Goal: Information Seeking & Learning: Learn about a topic

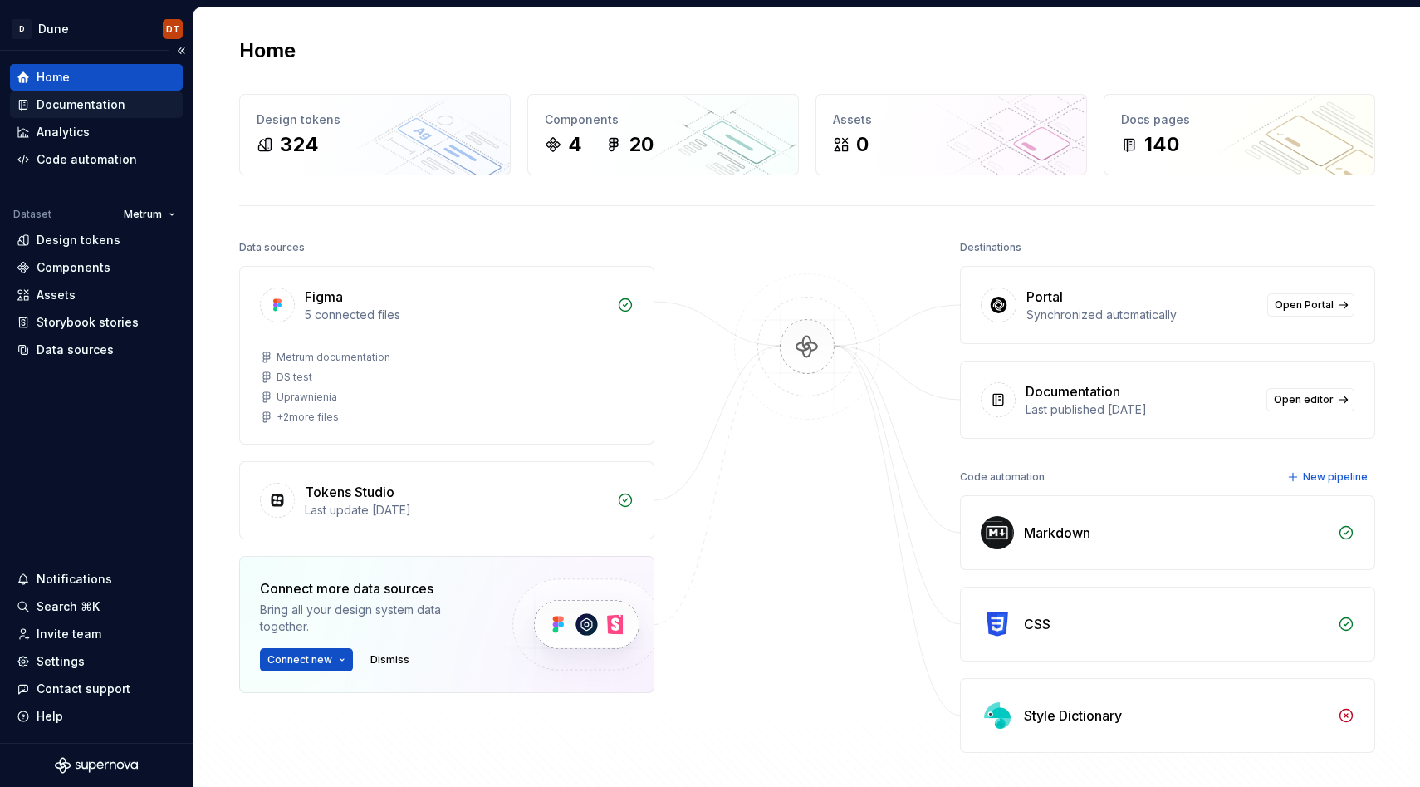
click at [124, 110] on div "Documentation" at bounding box center [96, 104] width 159 height 17
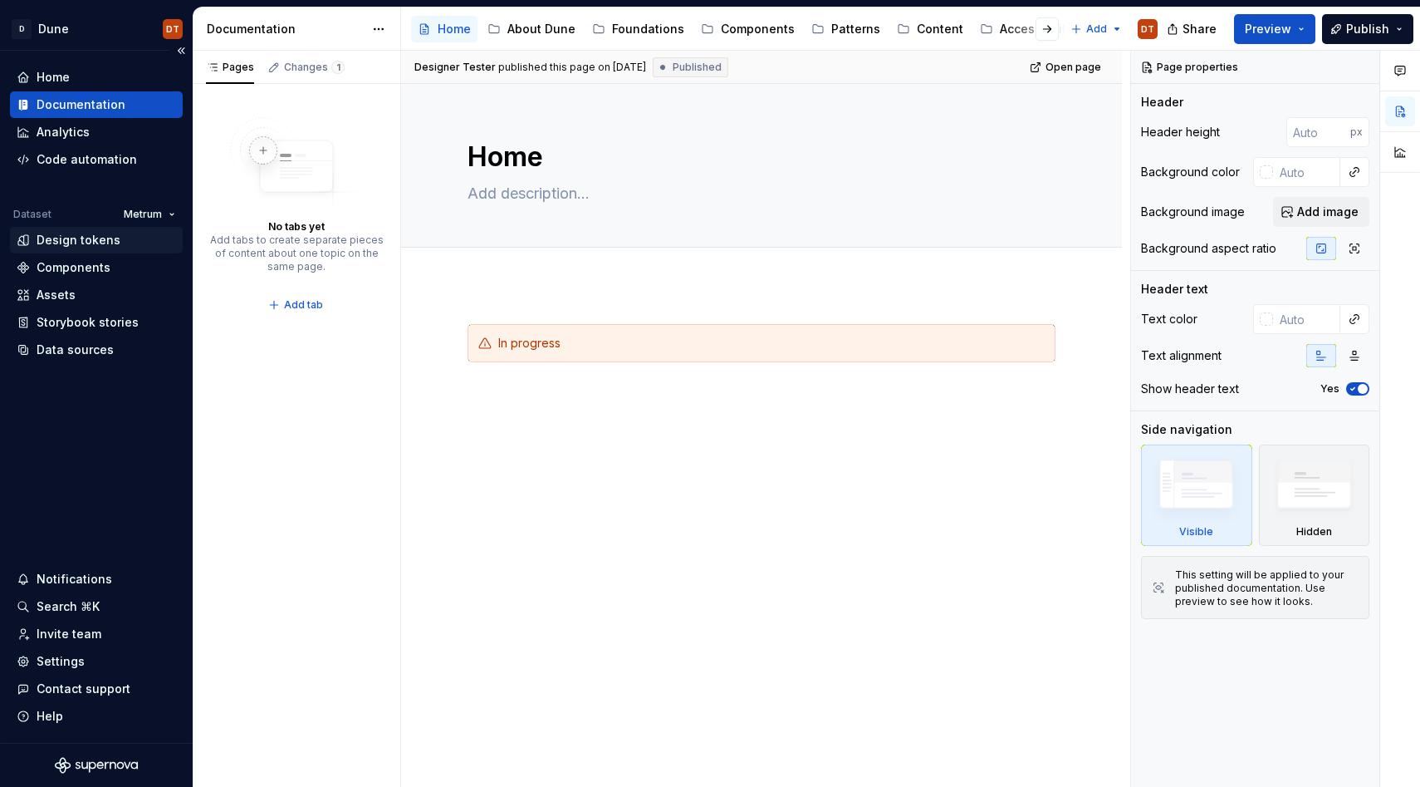
click at [109, 242] on div "Design tokens" at bounding box center [79, 240] width 84 height 17
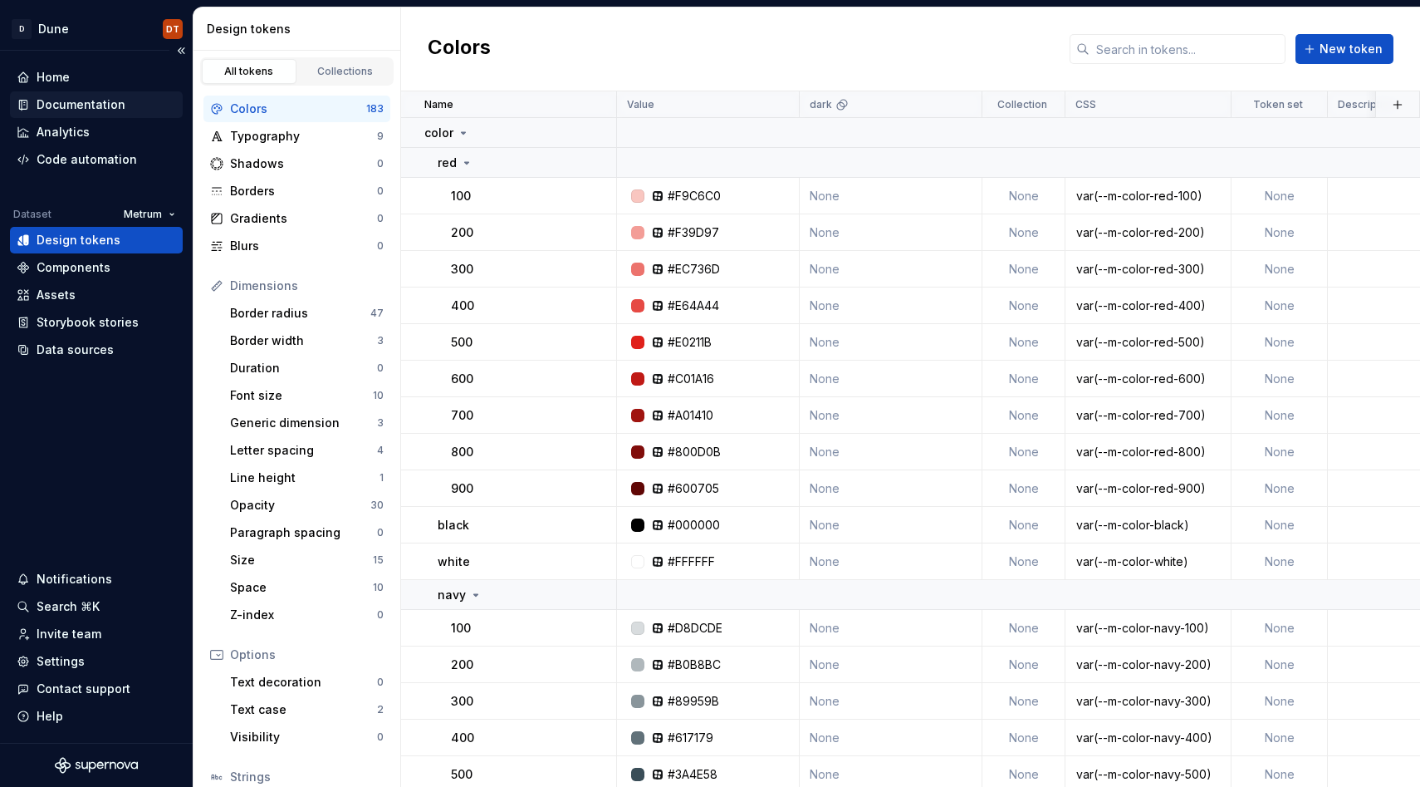
click at [107, 106] on div "Documentation" at bounding box center [81, 104] width 89 height 17
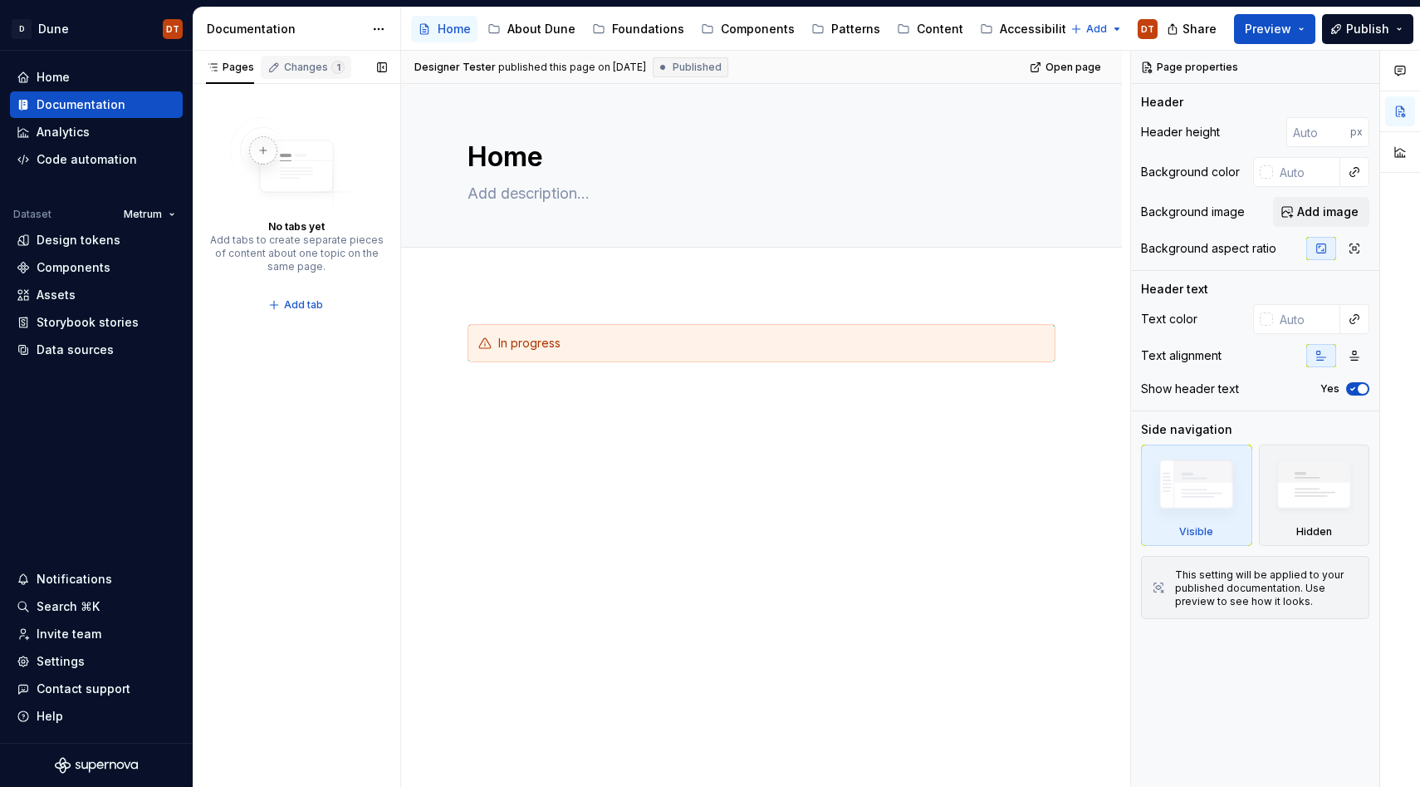
click at [294, 69] on div "Changes 1" at bounding box center [314, 67] width 61 height 13
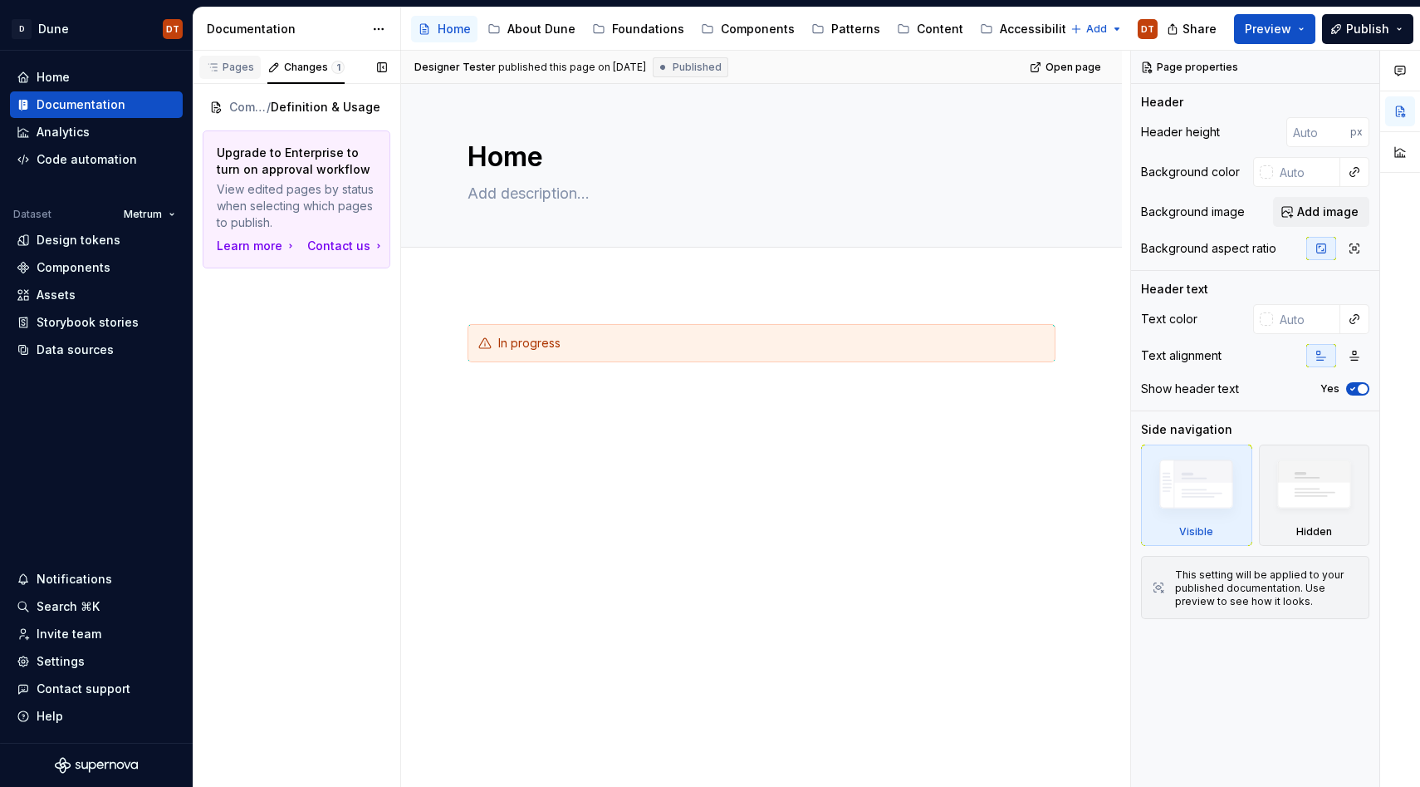
click at [220, 61] on div "Pages" at bounding box center [230, 67] width 48 height 13
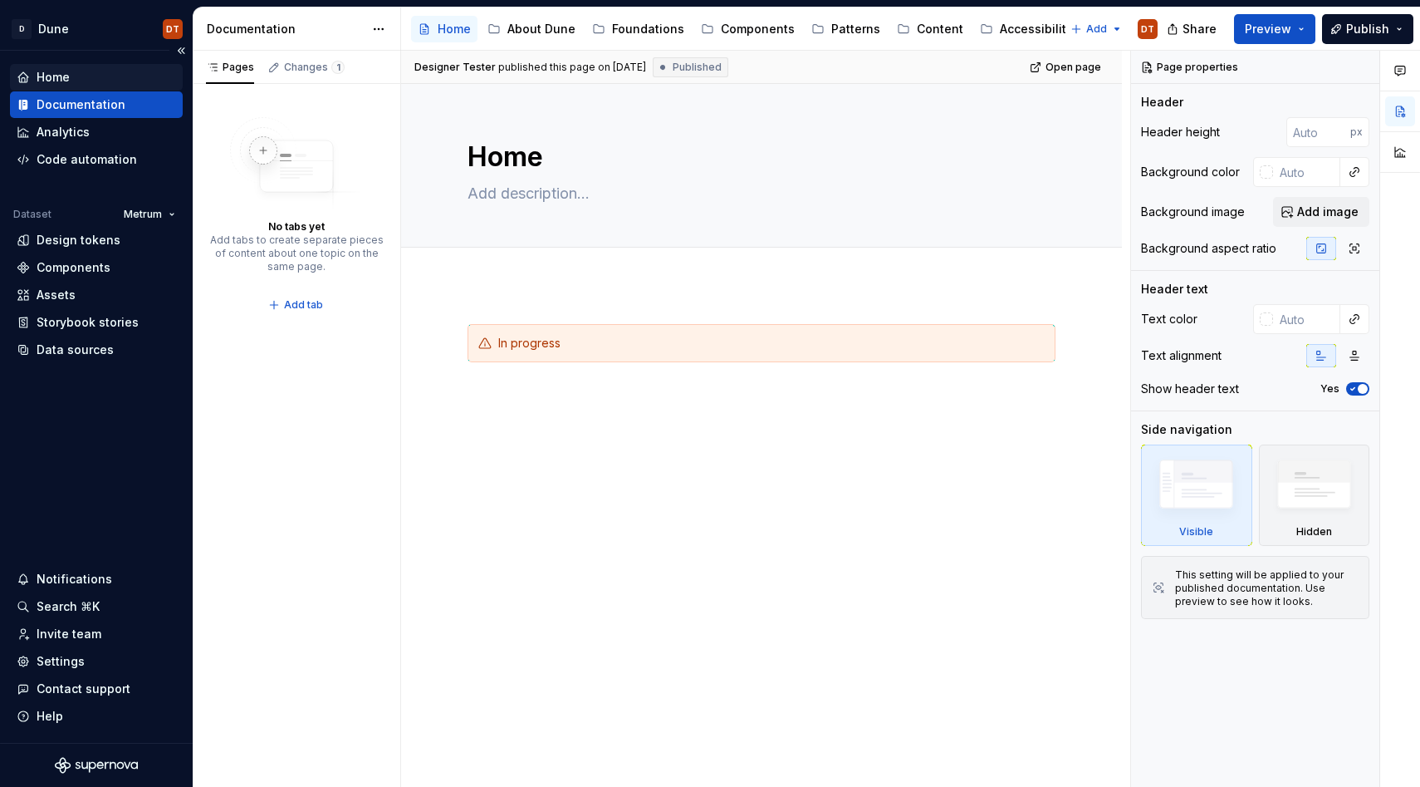
click at [115, 86] on div "Home" at bounding box center [96, 77] width 173 height 27
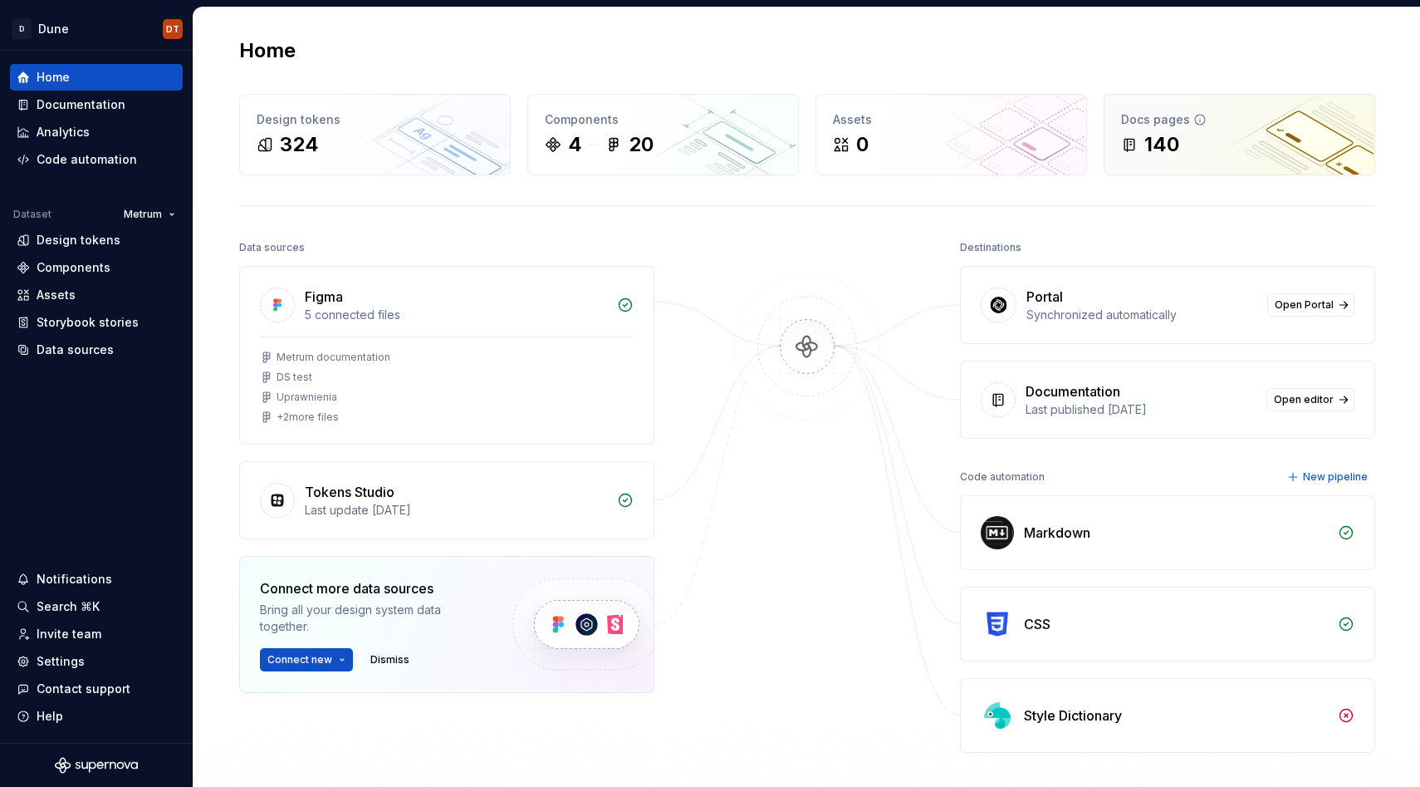
click at [1208, 149] on div "140" at bounding box center [1239, 144] width 237 height 27
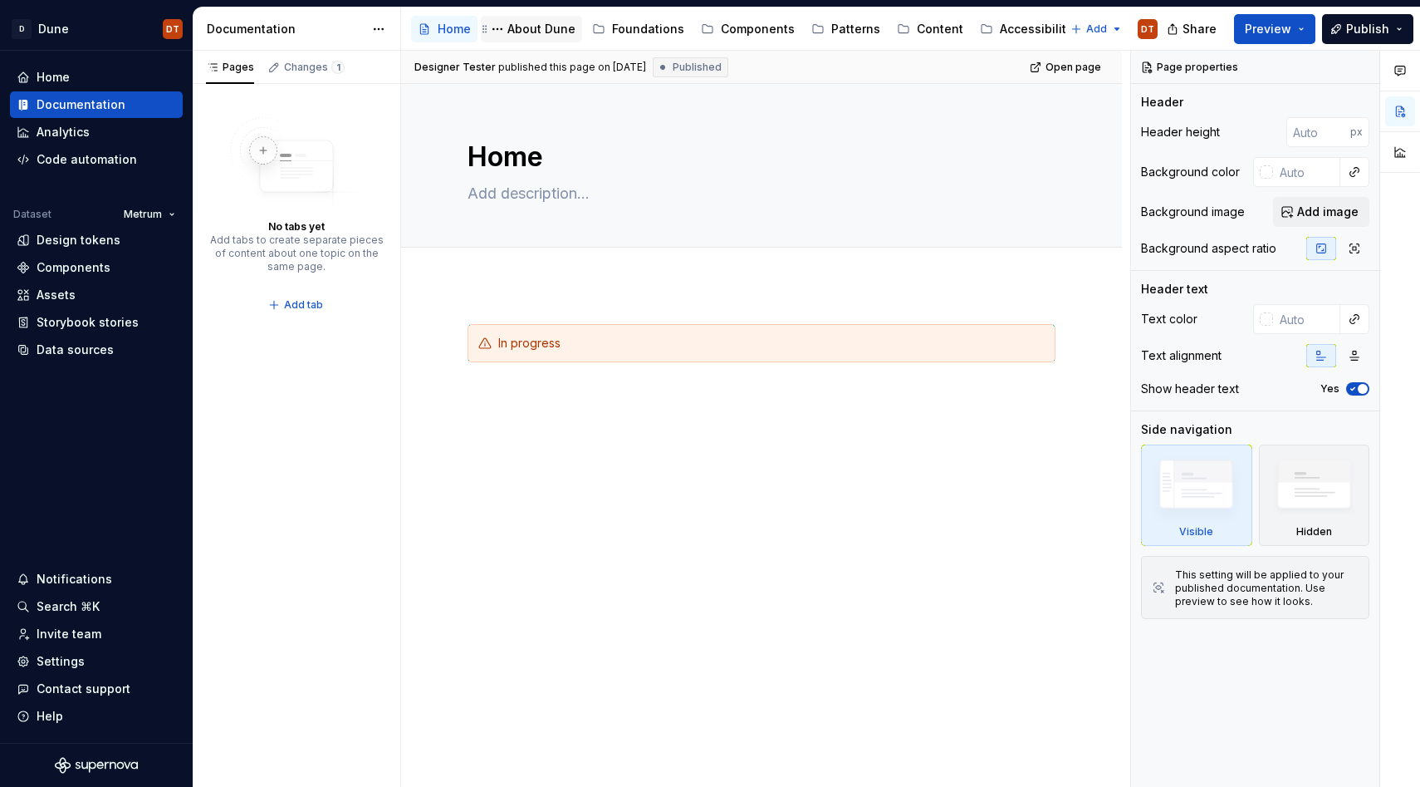
click at [529, 34] on div "About Dune" at bounding box center [541, 29] width 68 height 17
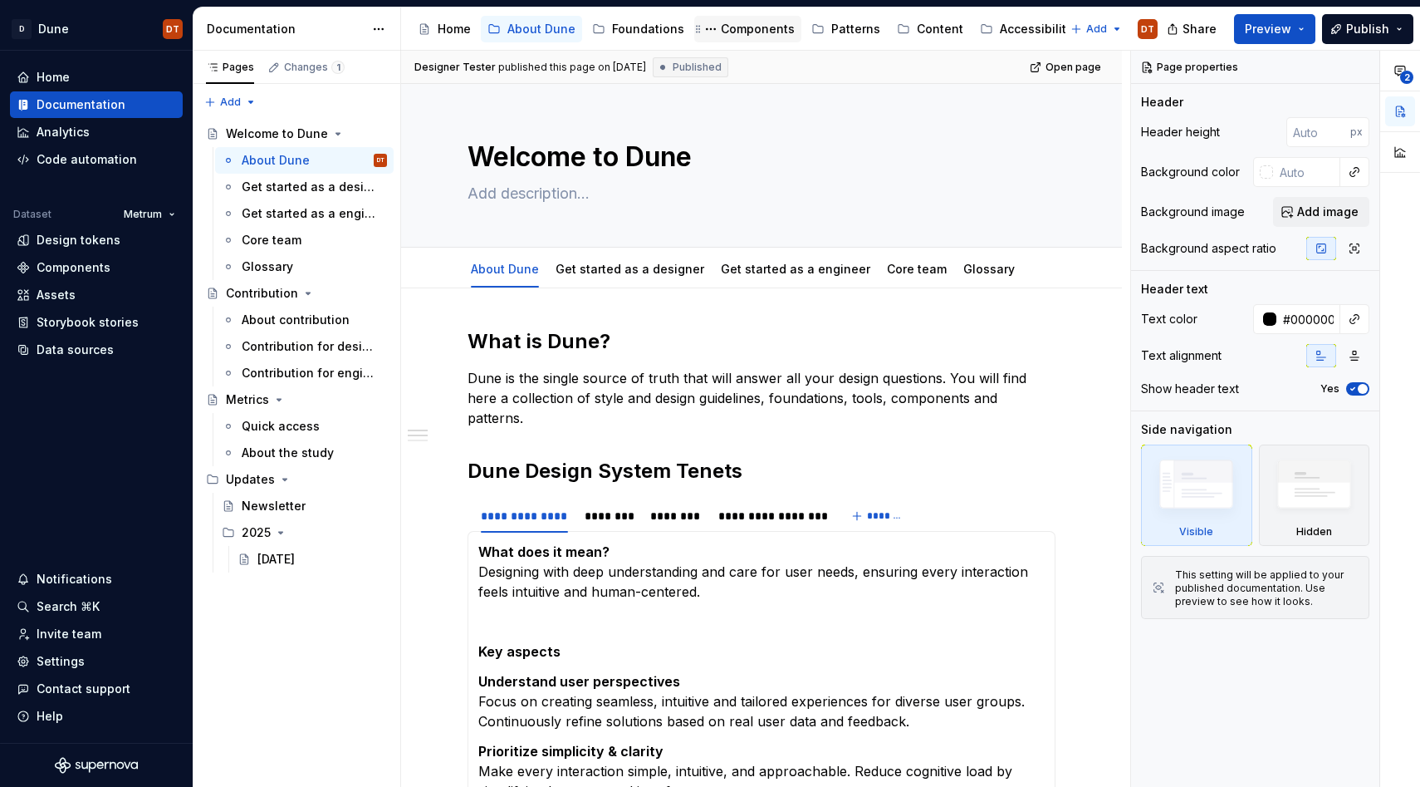
click at [750, 33] on div "Components" at bounding box center [758, 29] width 74 height 17
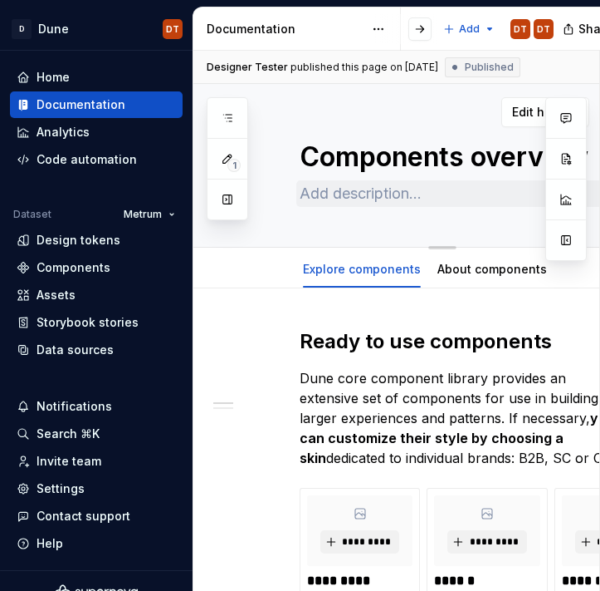
type textarea "*"
